Goal: Task Accomplishment & Management: Manage account settings

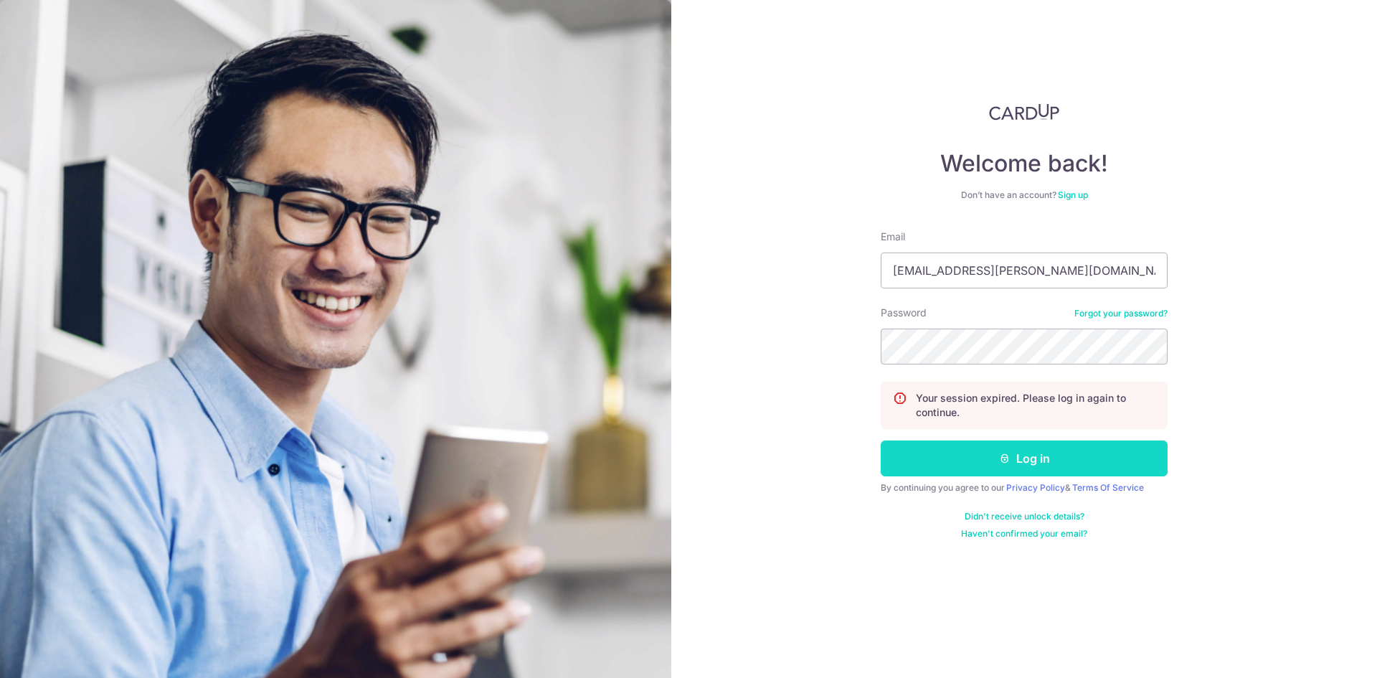
click at [1029, 461] on button "Log in" at bounding box center [1024, 458] width 287 height 36
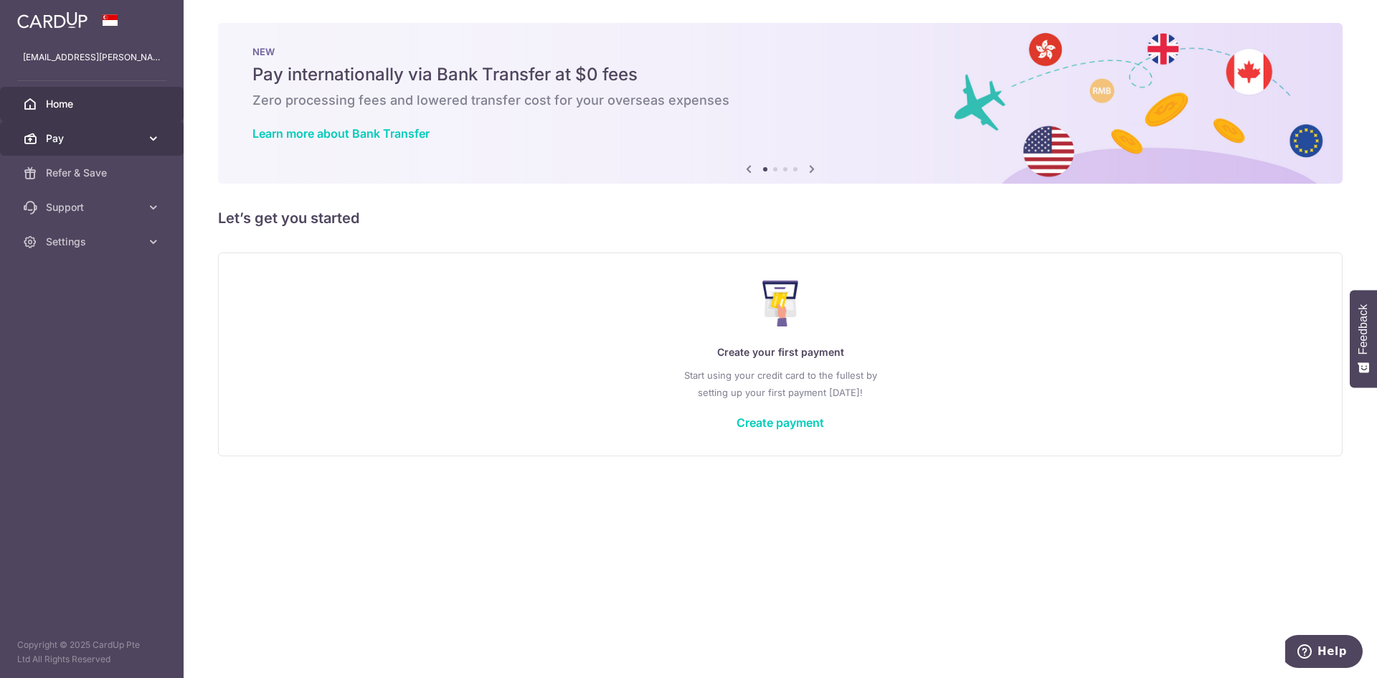
click at [85, 135] on span "Pay" at bounding box center [93, 138] width 95 height 14
click at [88, 138] on span "Pay" at bounding box center [93, 138] width 95 height 14
